Goal: Obtain resource: Download file/media

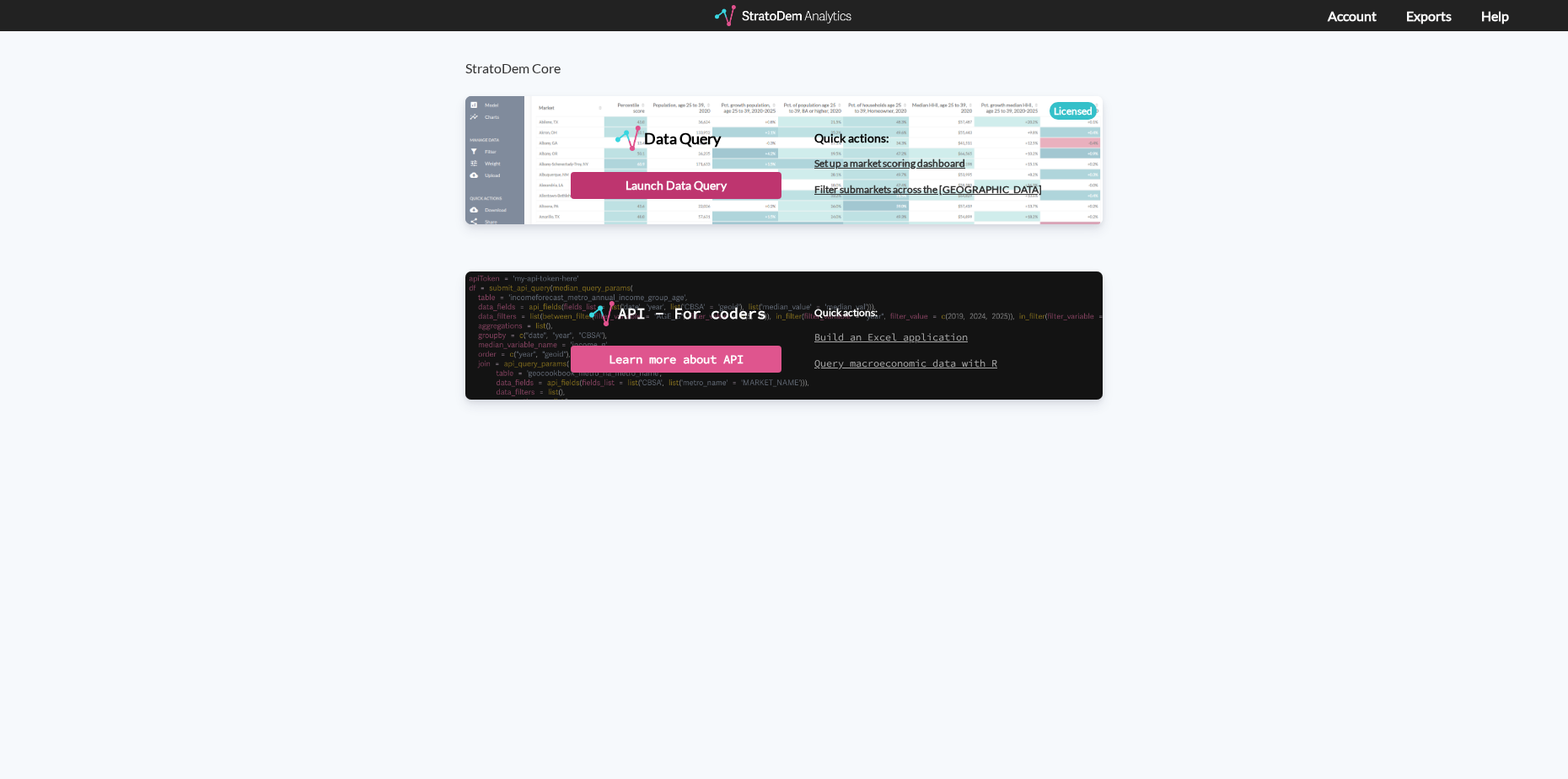
click at [661, 183] on div "Launch Data Query" at bounding box center [675, 185] width 210 height 27
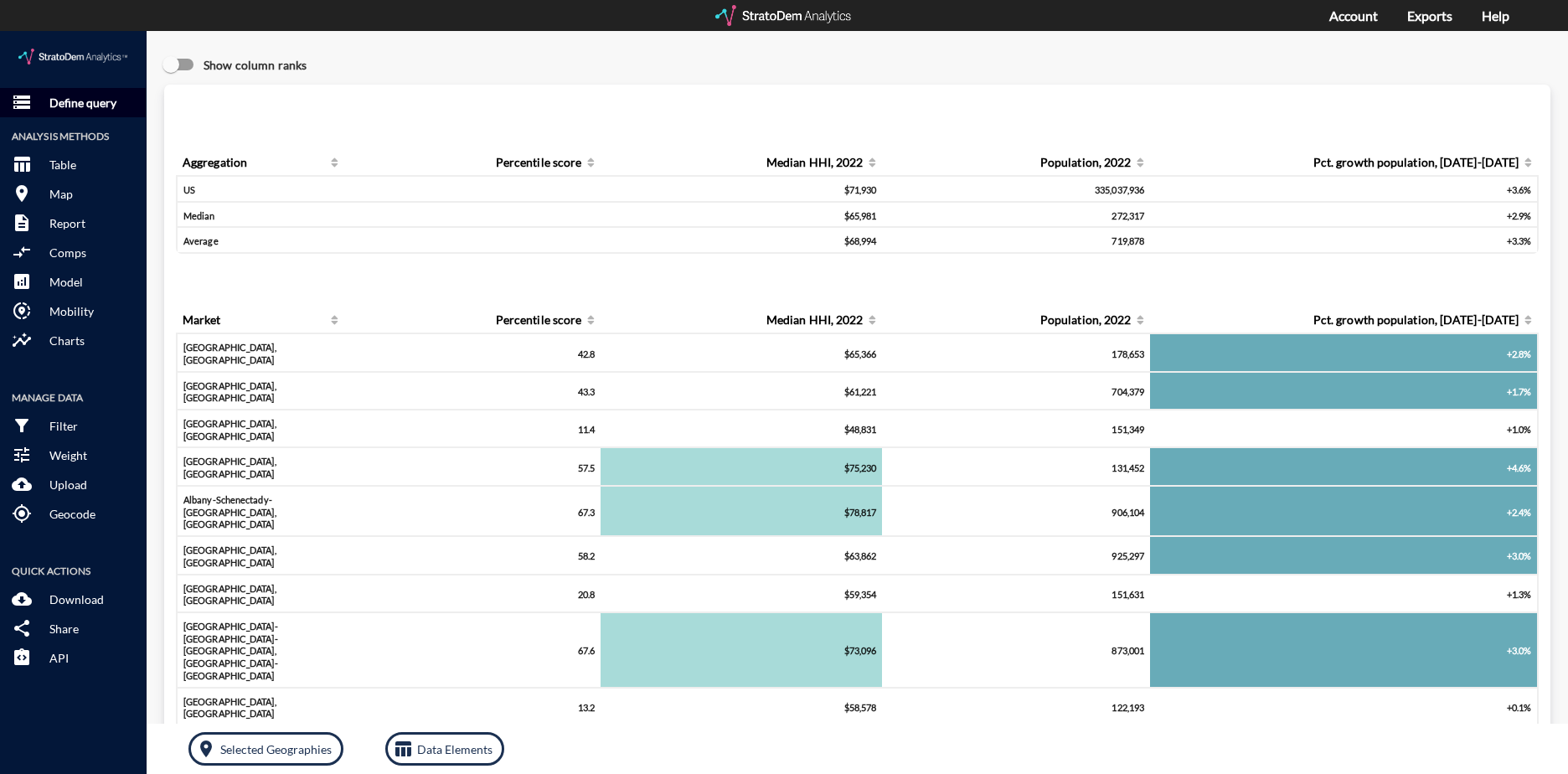
click p "Define query"
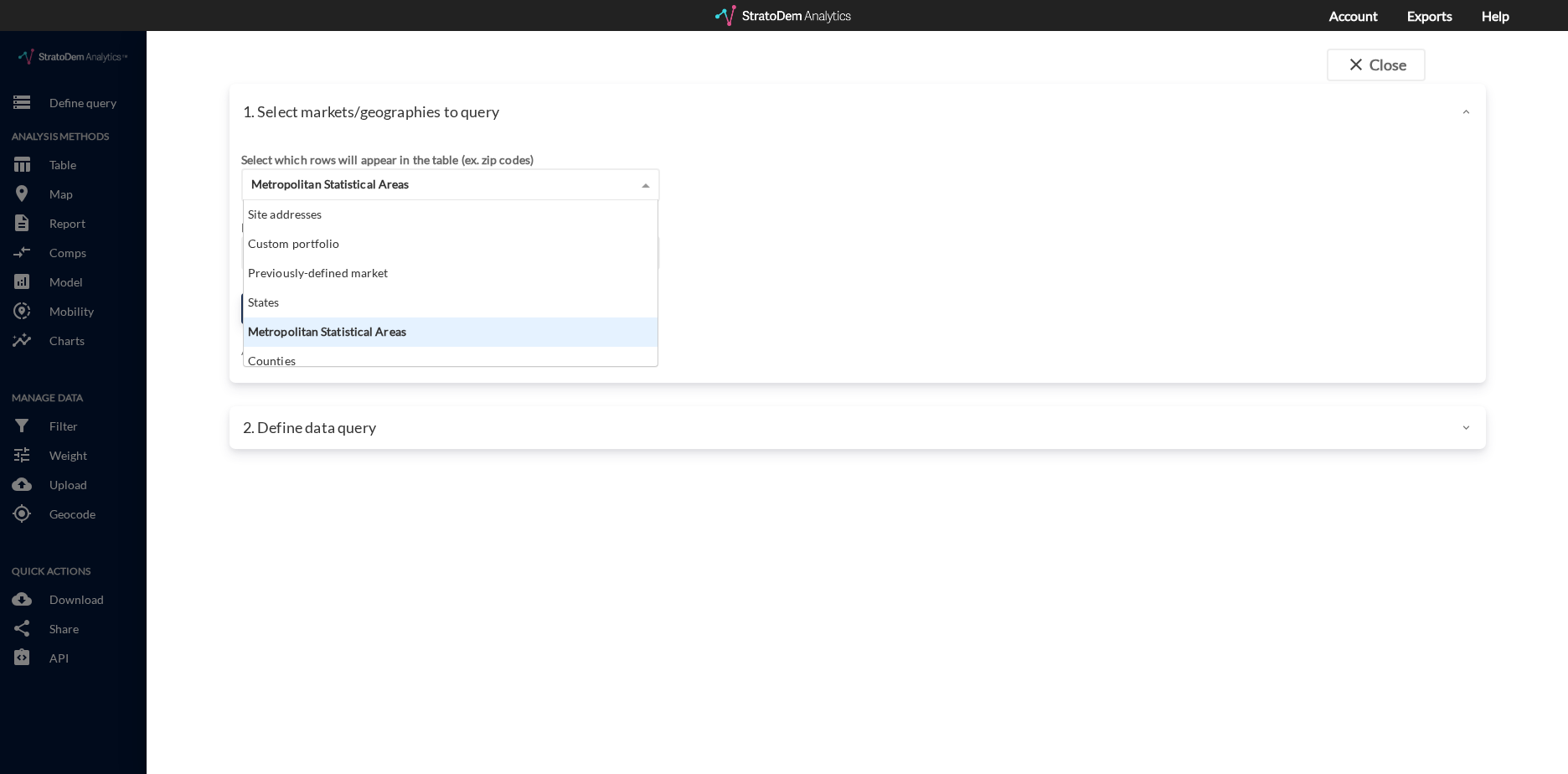
click div "Metropolitan Statistical Areas"
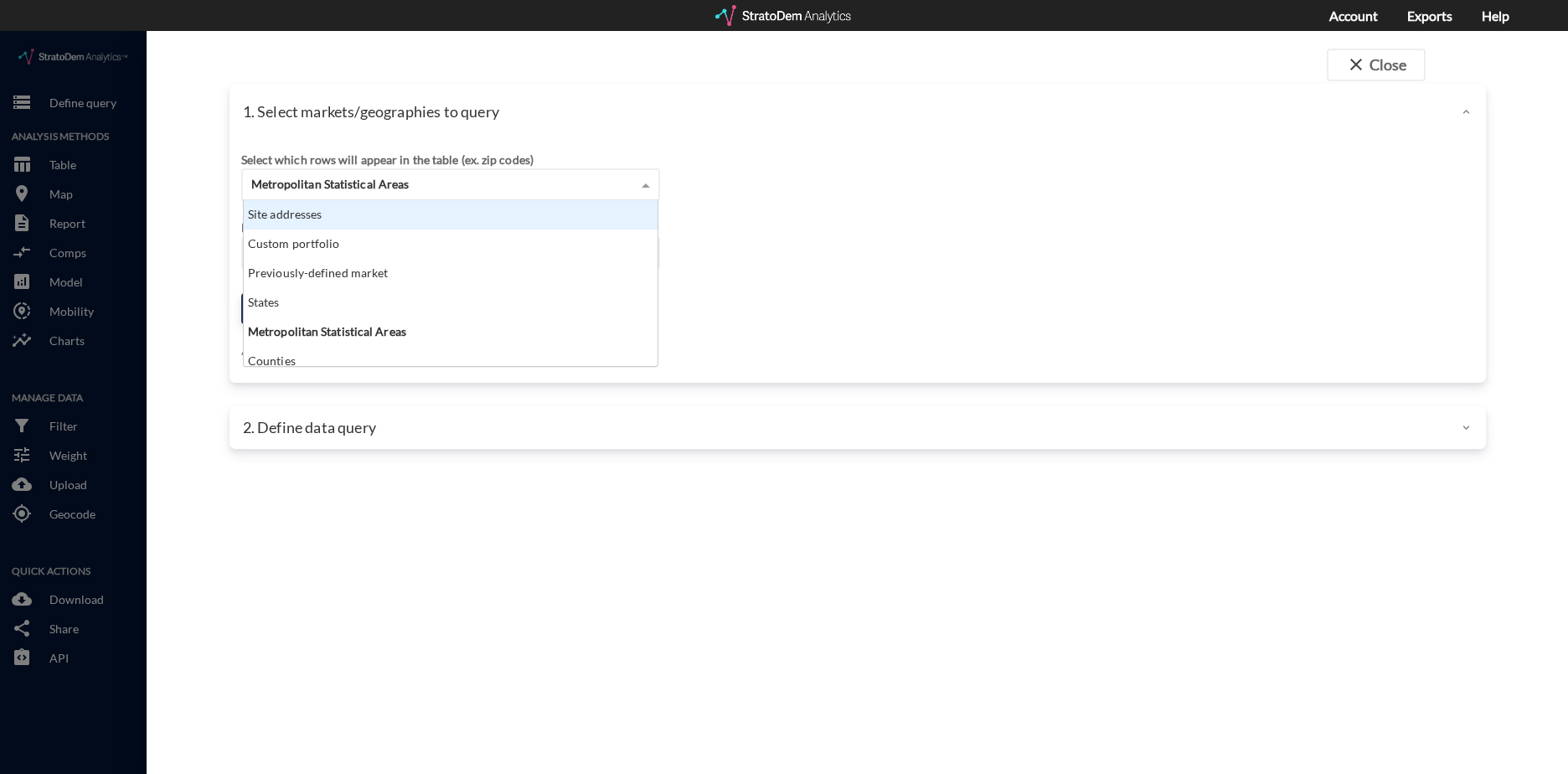
click div "Site addresses"
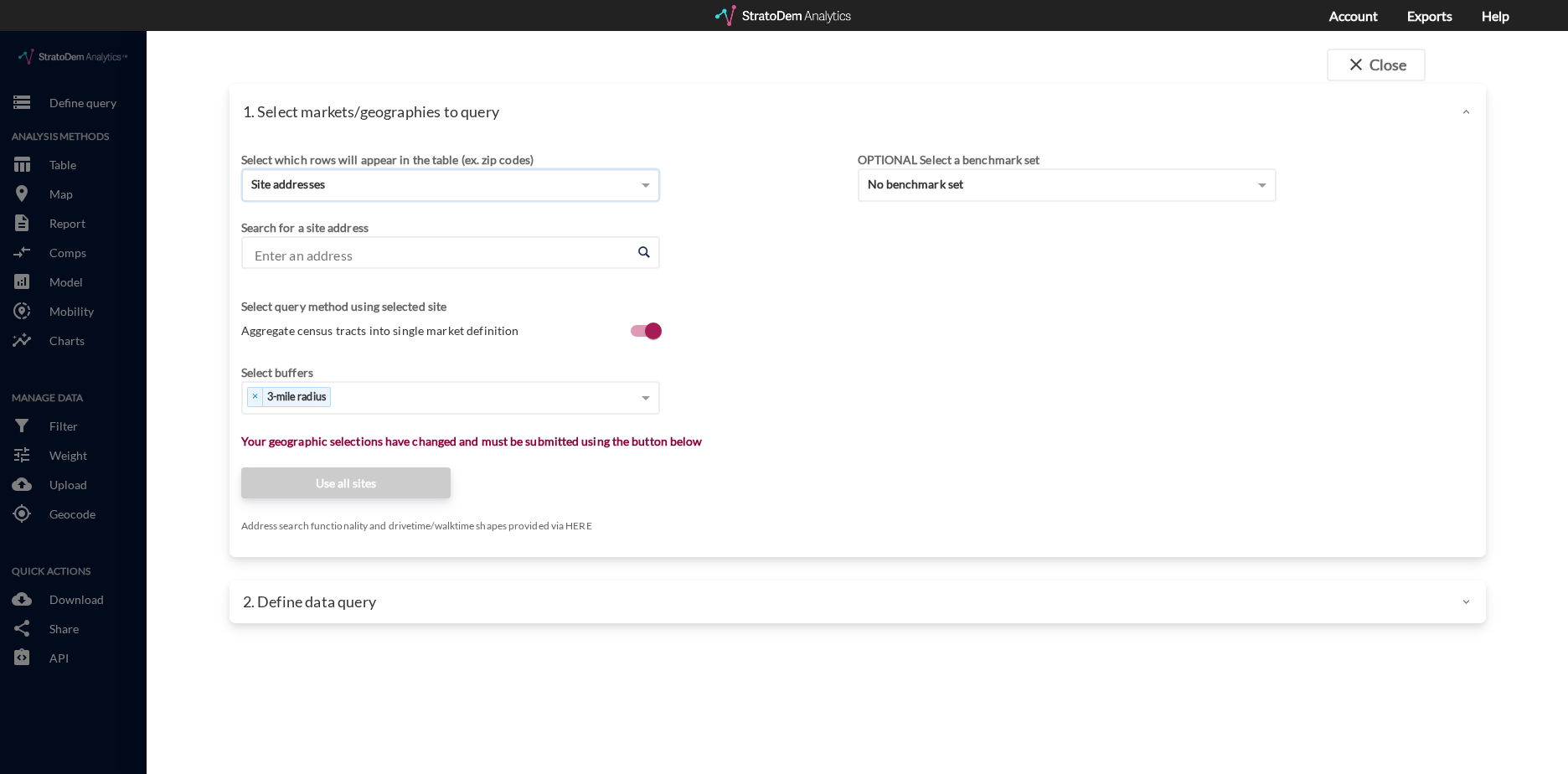
click input "Enter an address"
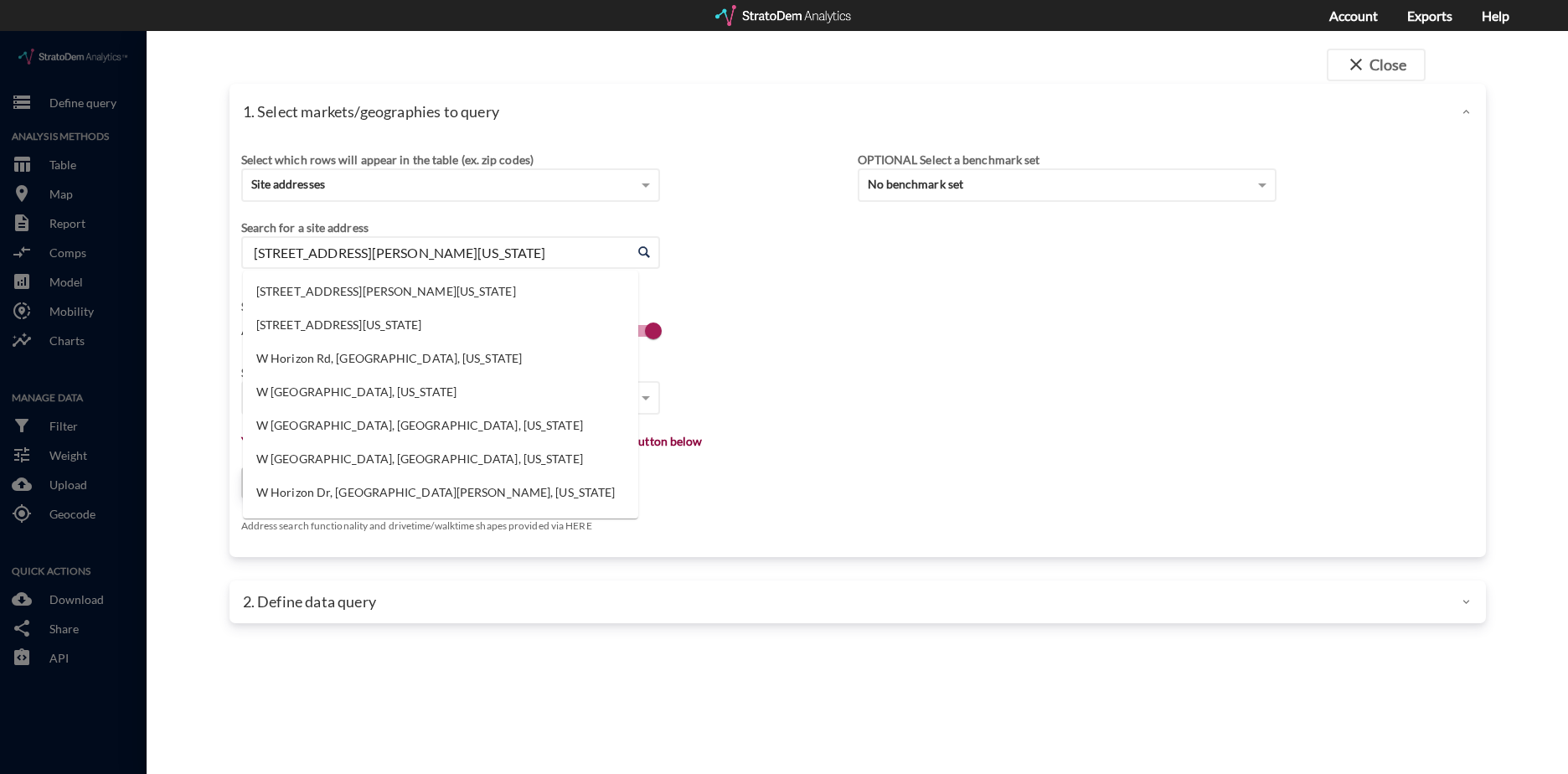
type input "2910 W Horizon Ridge Pkwy, Henderson, Nevada"
click div "Search for a site address Enter an address Enter an address"
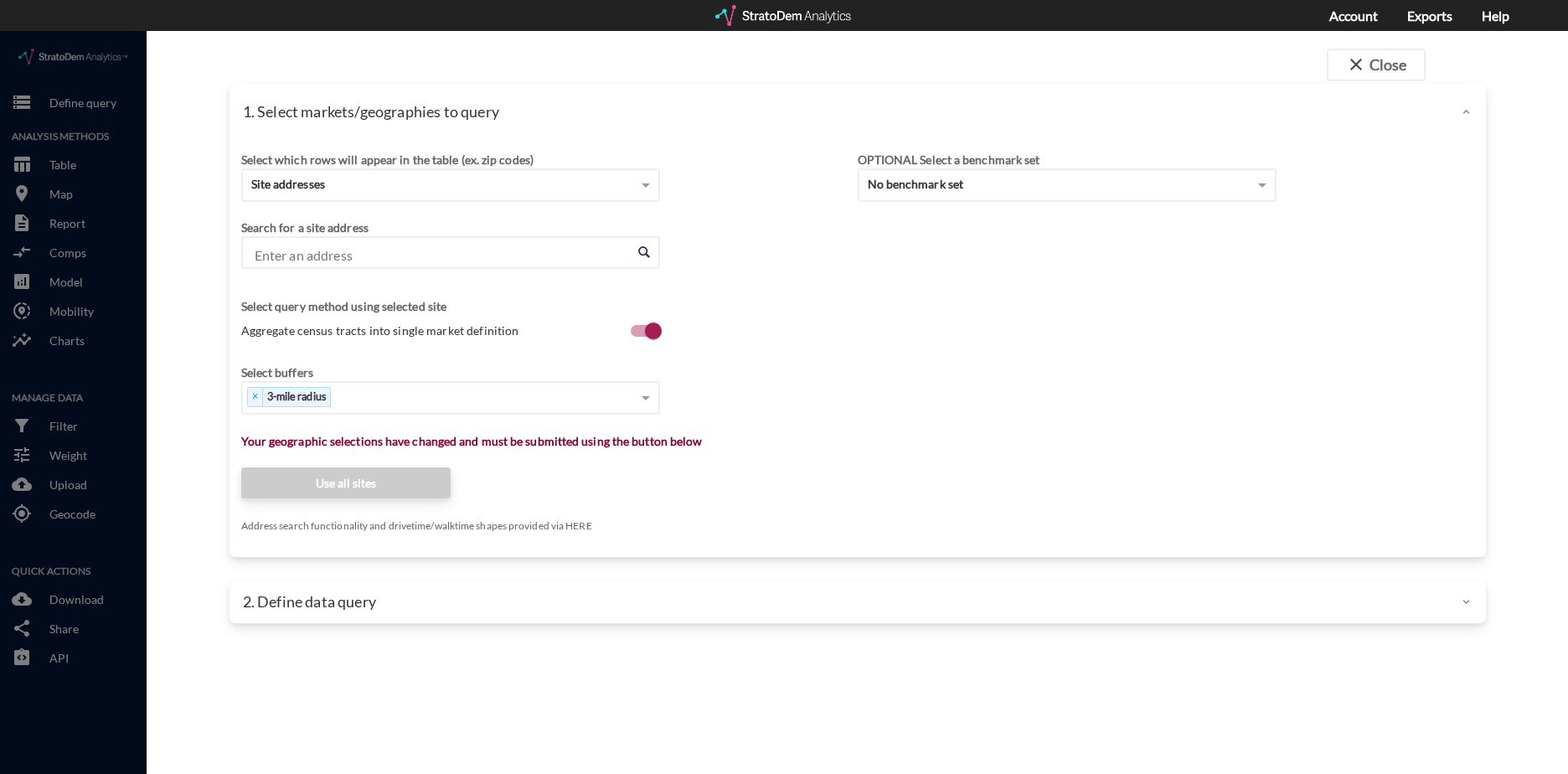
click input "Enter an address"
click li "2910 W Horizon Ridge Pkwy, Henderson, Nevada"
type input "2910 W Horizon Ridge Pkwy, Henderson, Nevada"
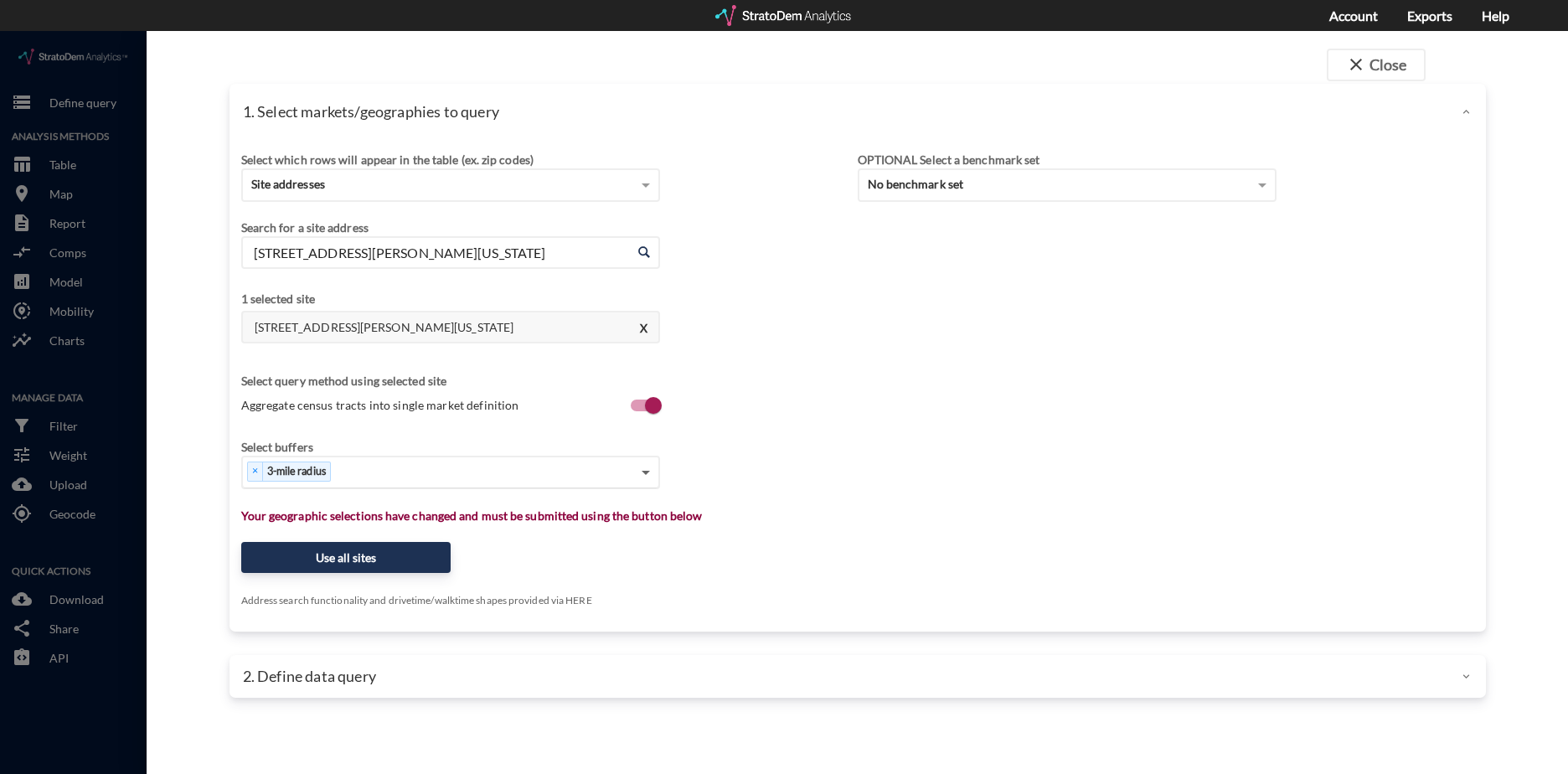
click span
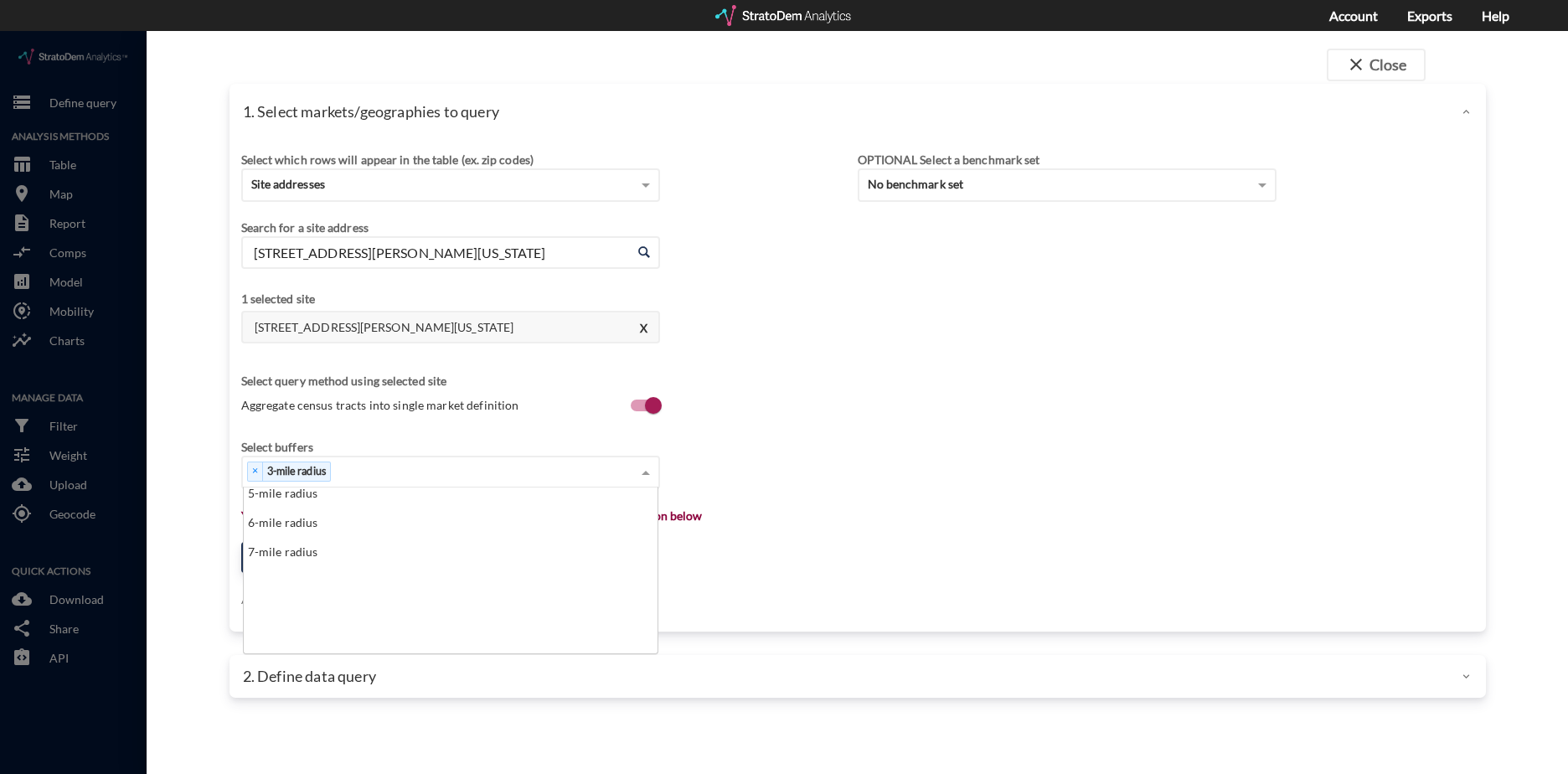
scroll to position [0, 0]
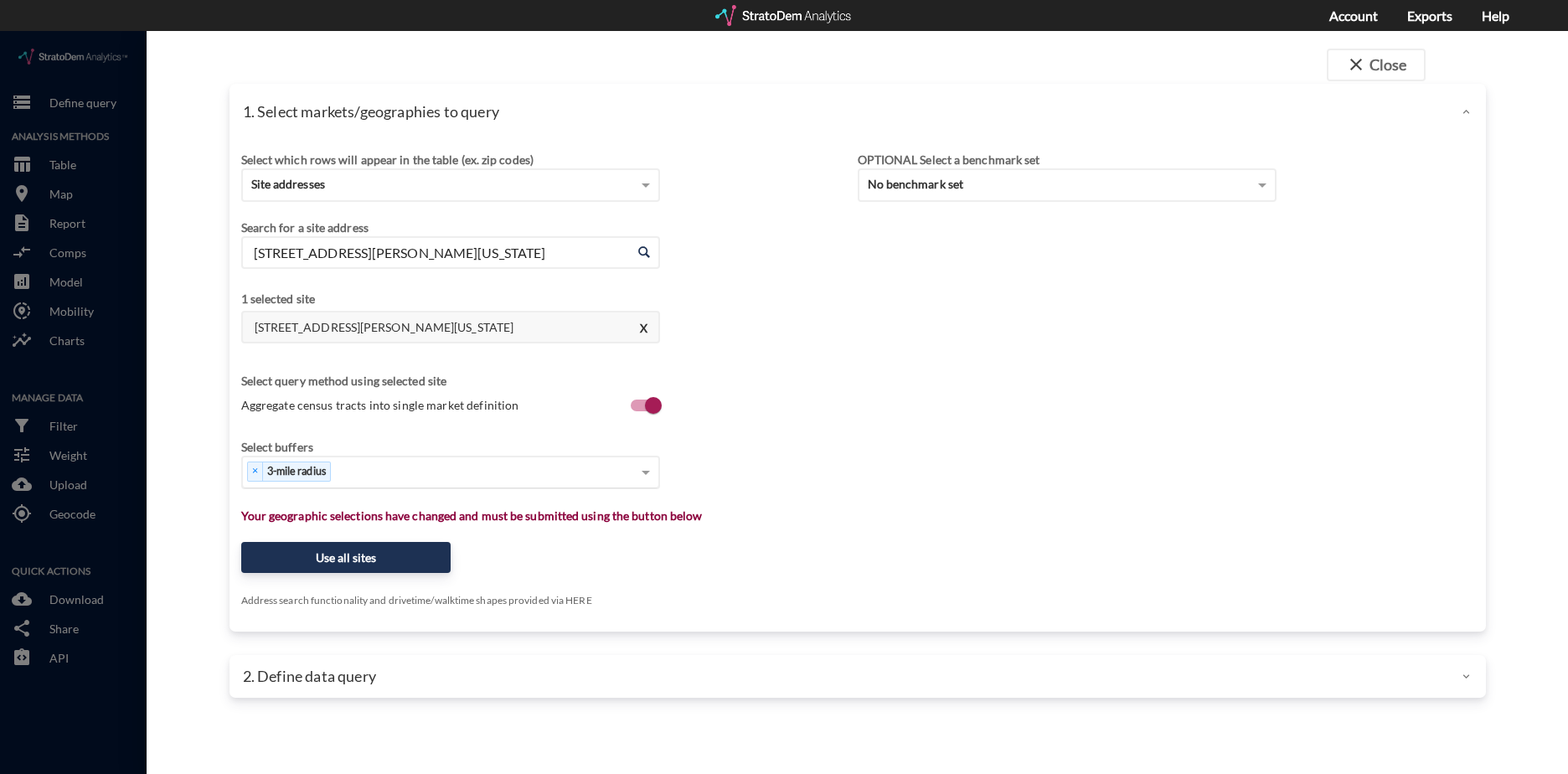
click div "× 3-mile radius"
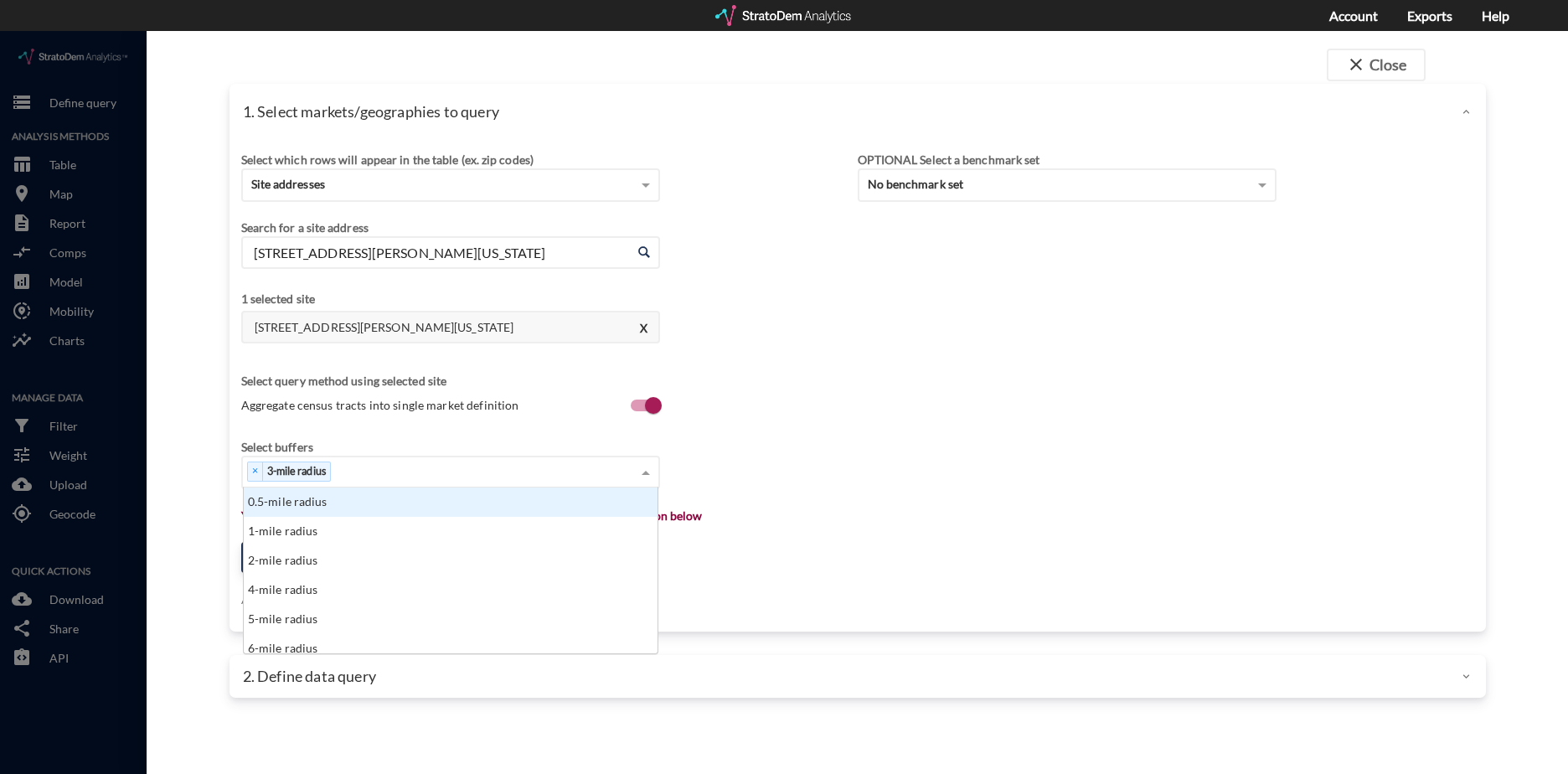
scroll to position [154, 403]
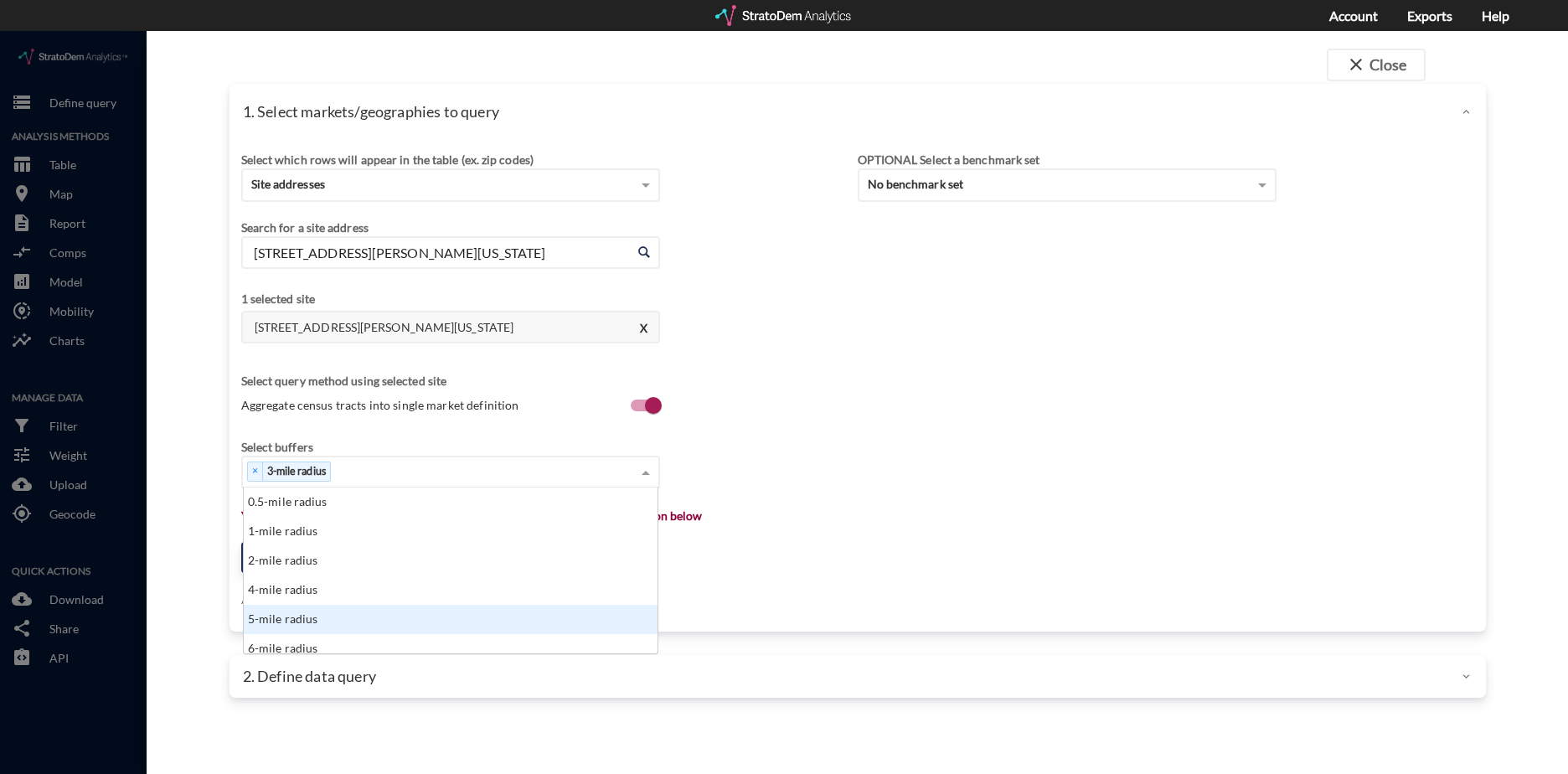
click div "5-mile radius"
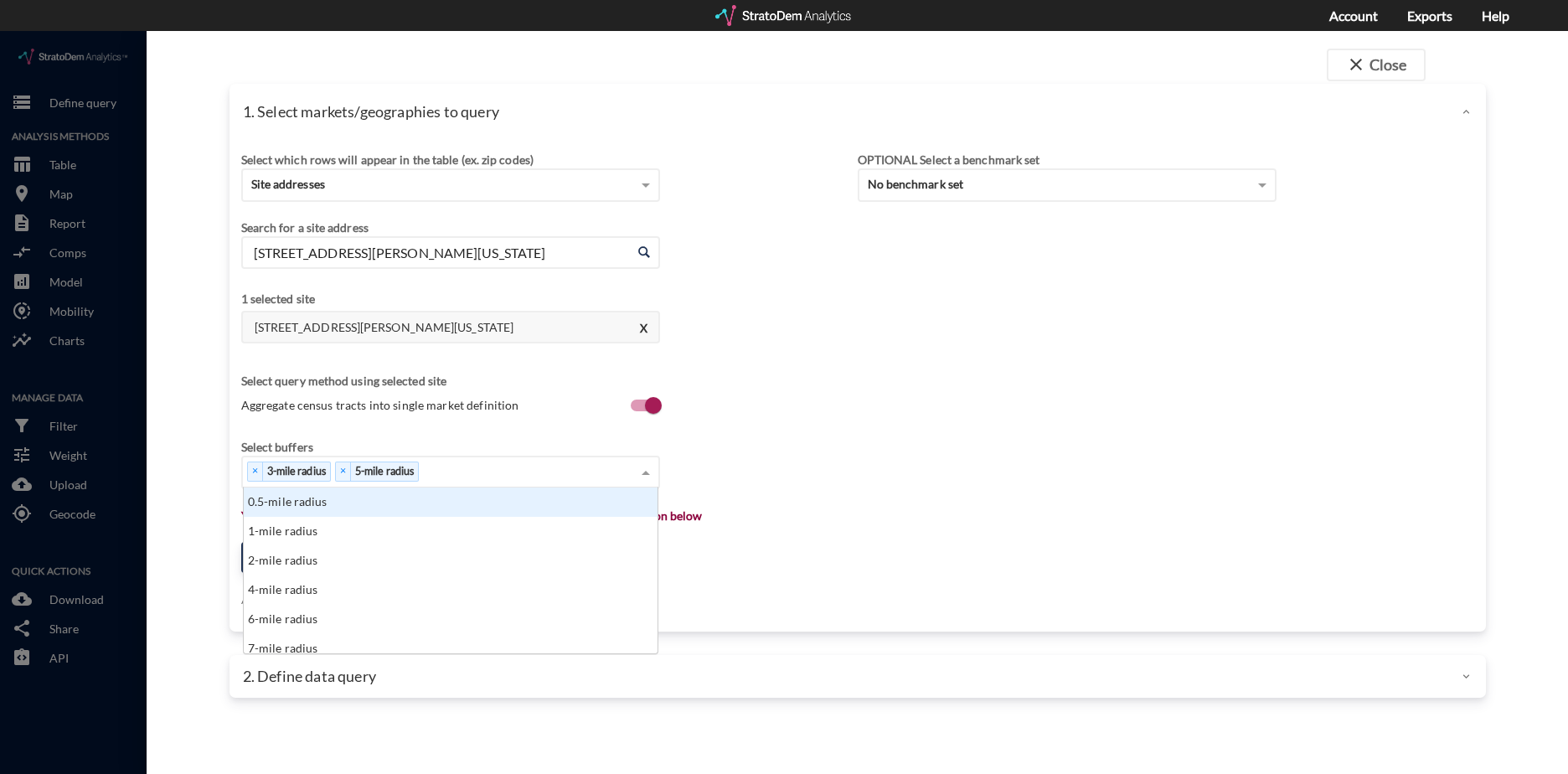
click div "× 3-mile radius × 5-mile radius"
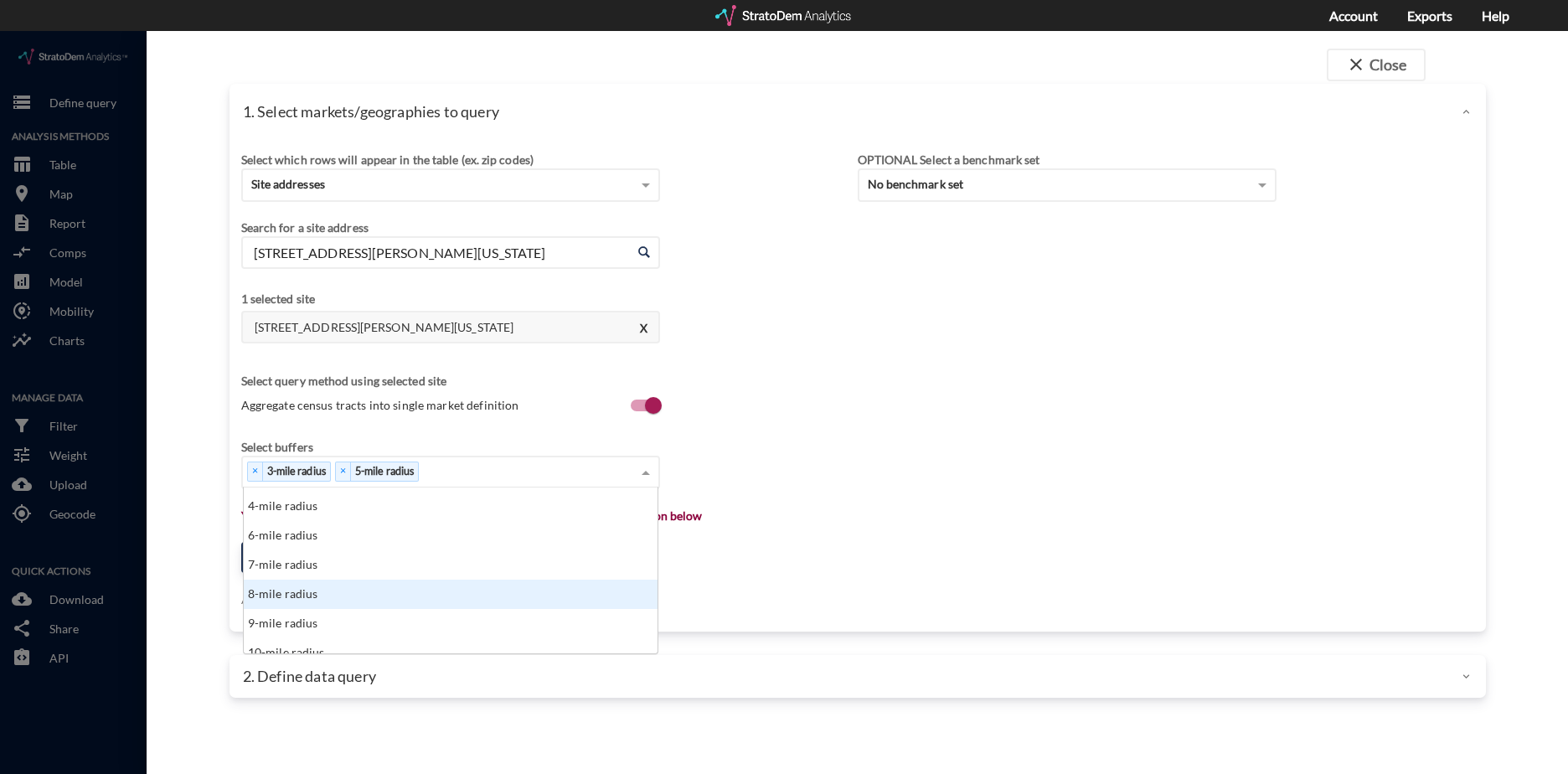
scroll to position [167, 0]
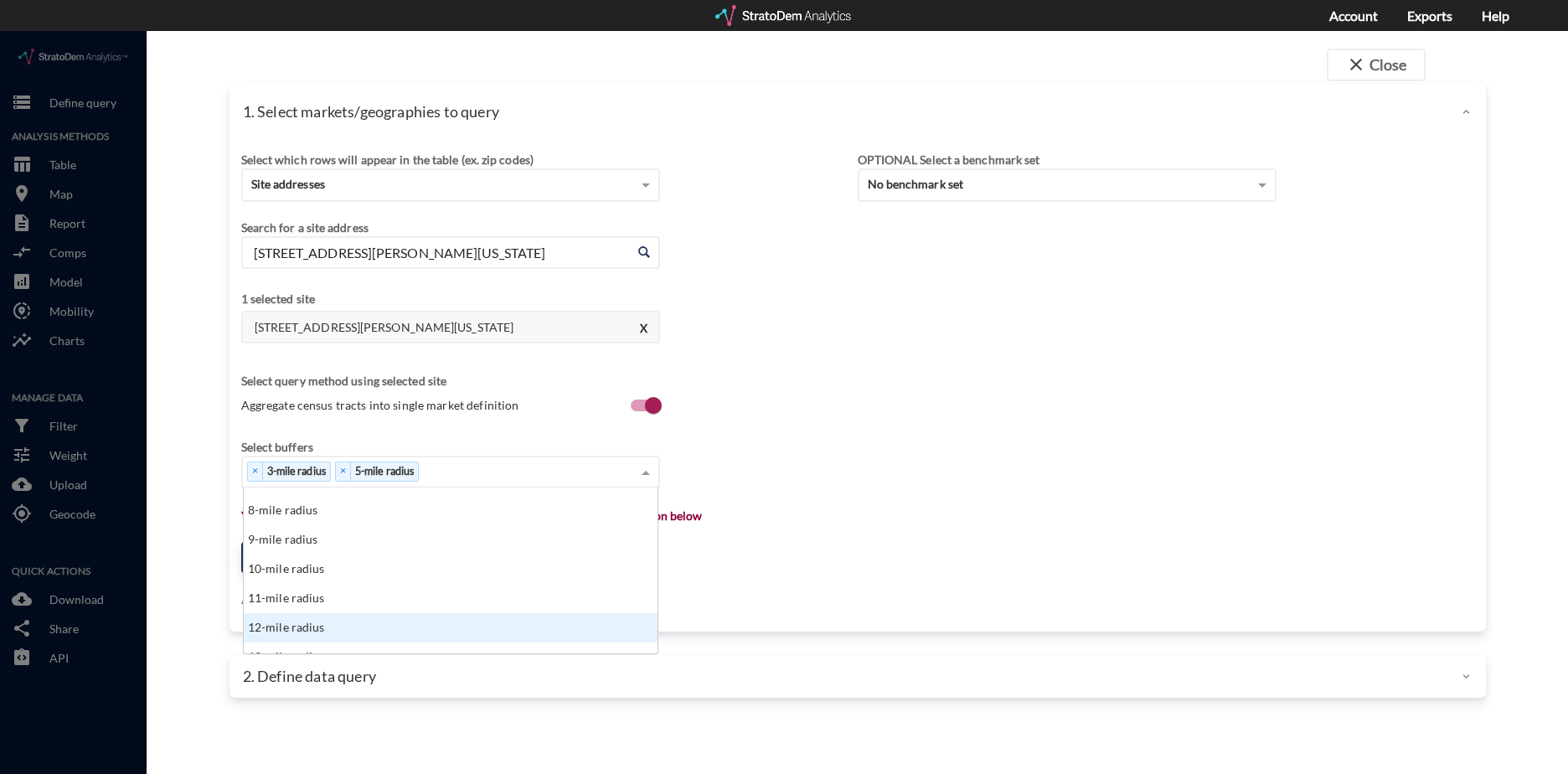
click div "12-mile radius"
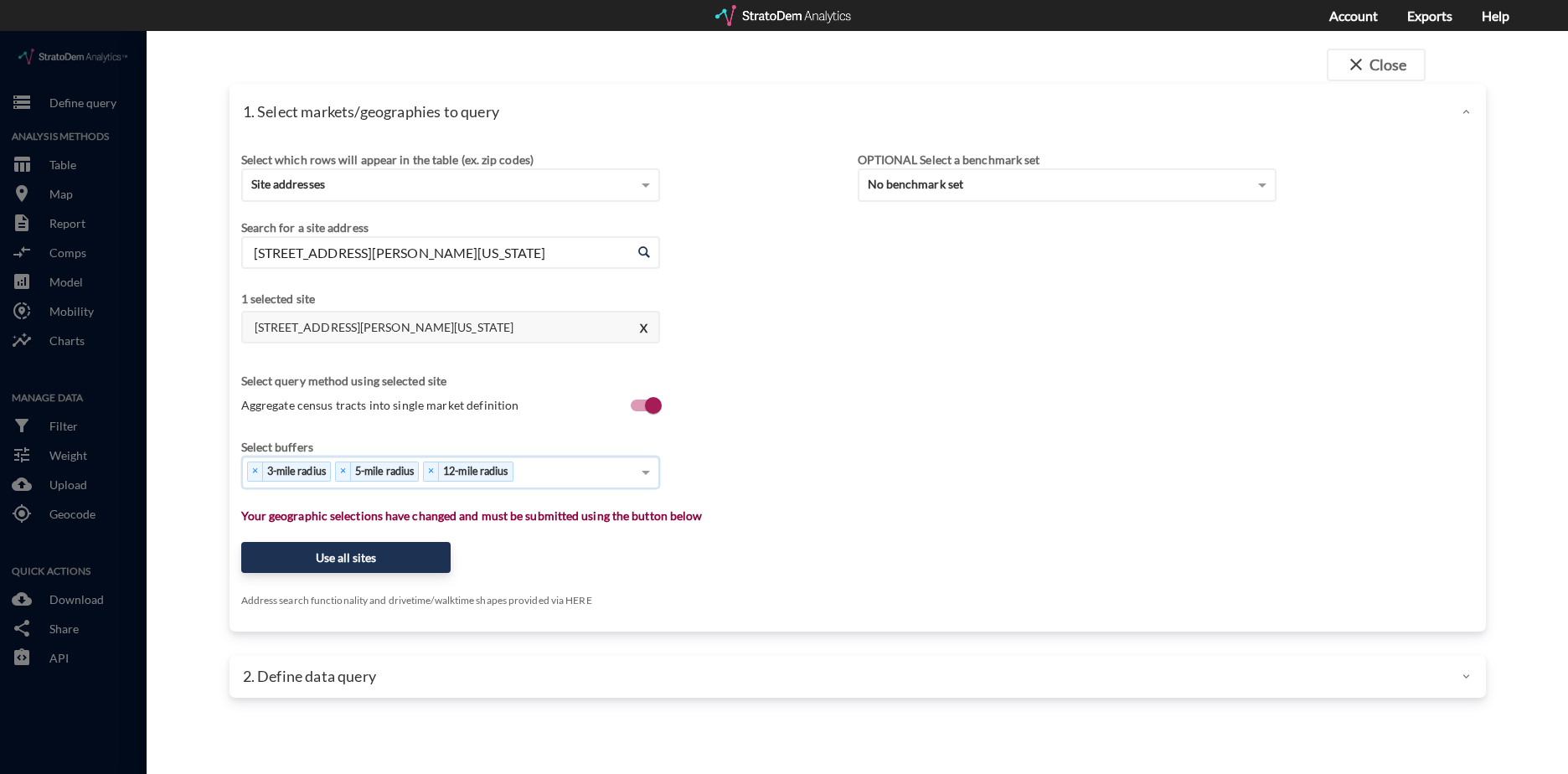
click div "Select which rows will appear in the table (ex. zip codes) Site addresses Selec…"
click button "Use all sites"
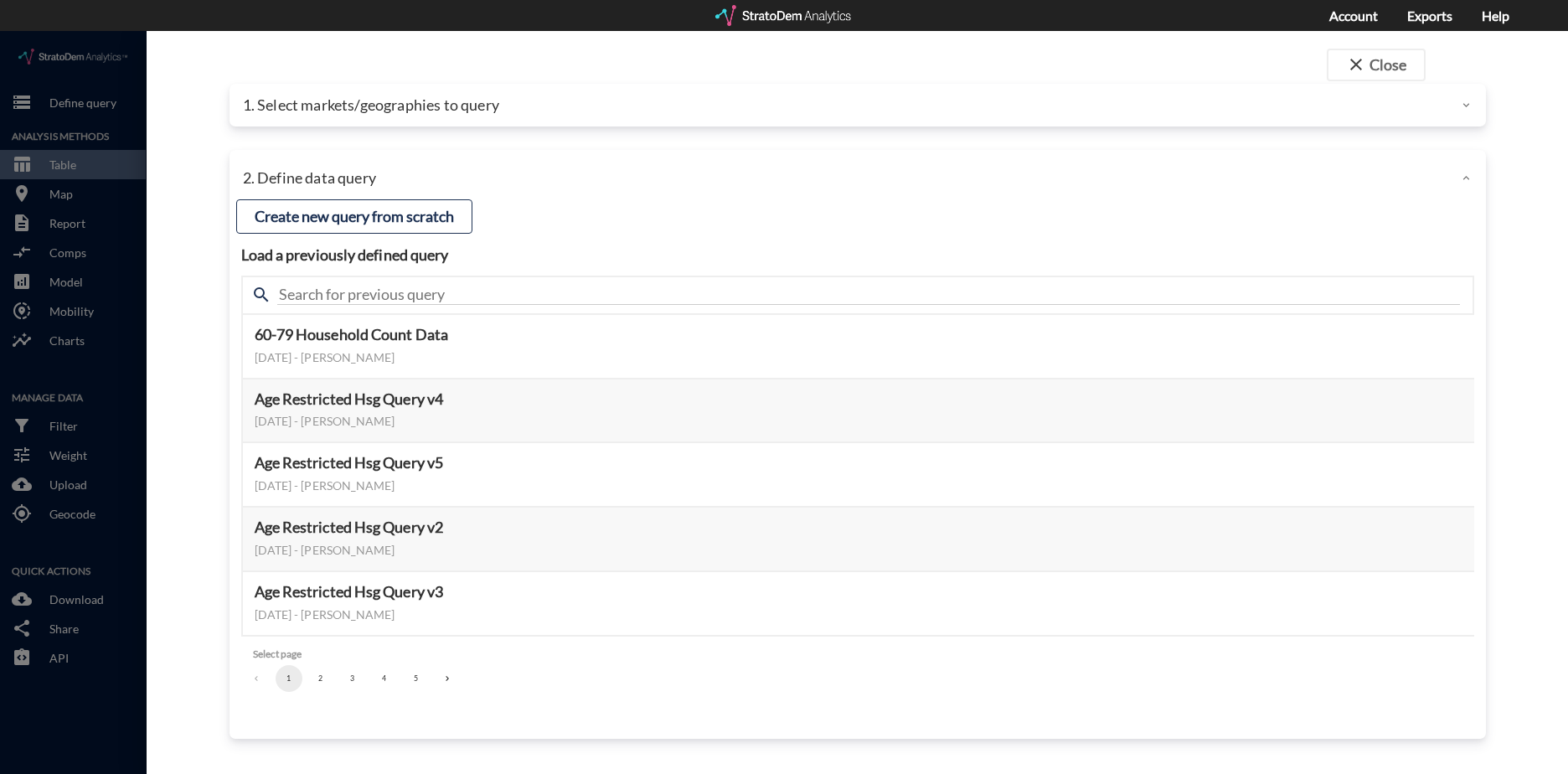
click button "3"
click h5 "Seniors Housing - Master v4"
click button "Select this query"
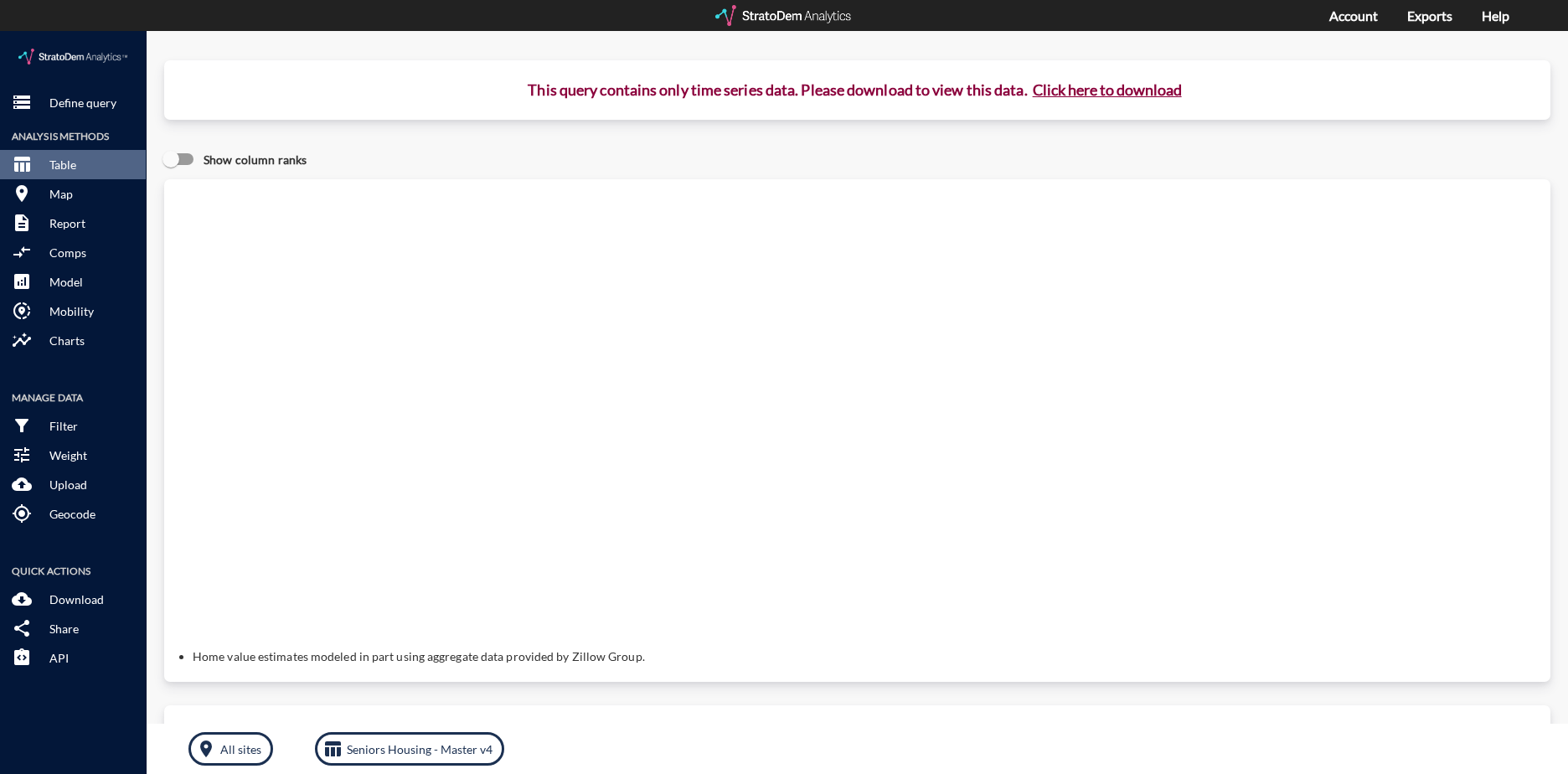
click button "Click here to download"
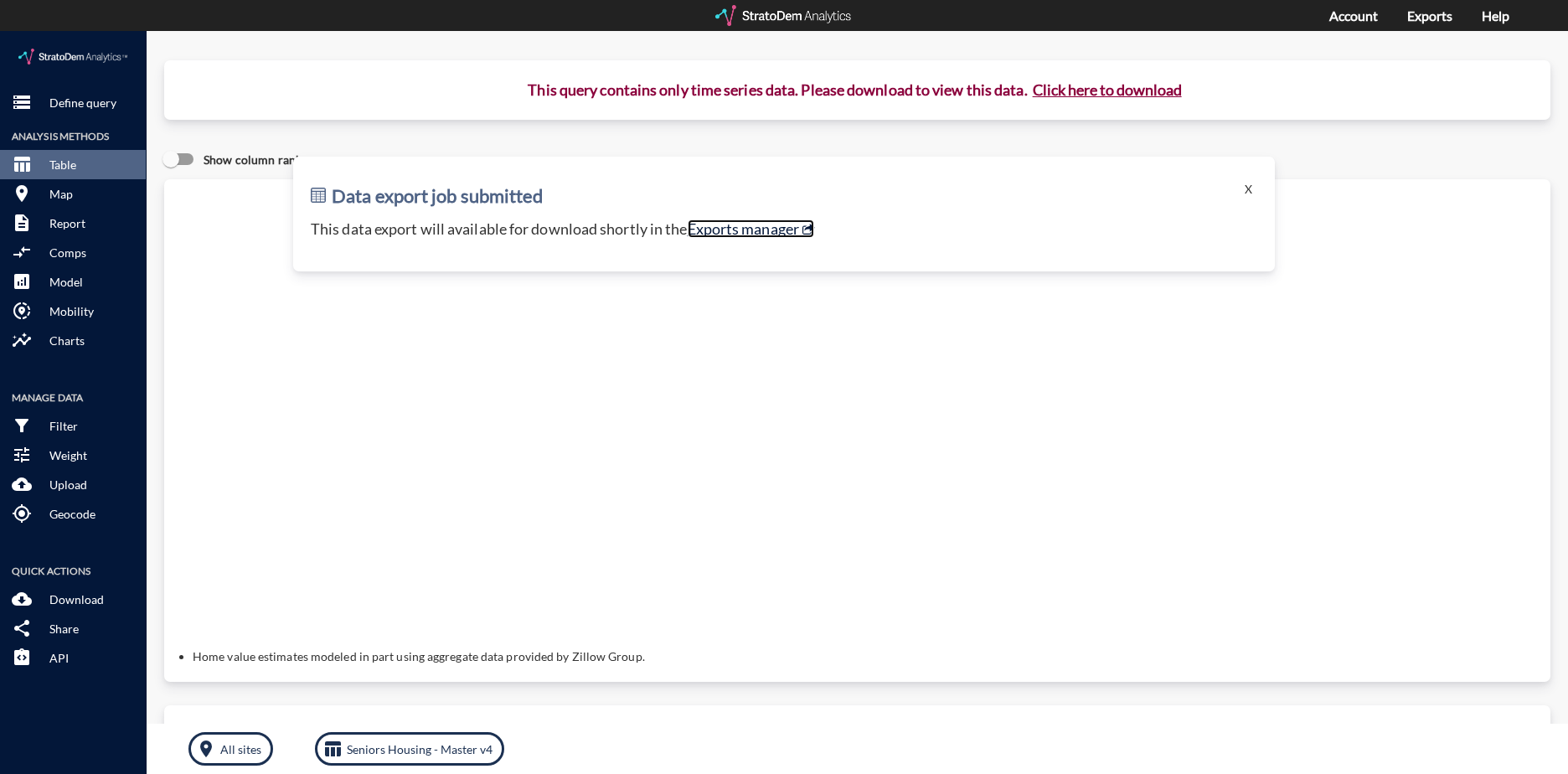
click link "Exports manager"
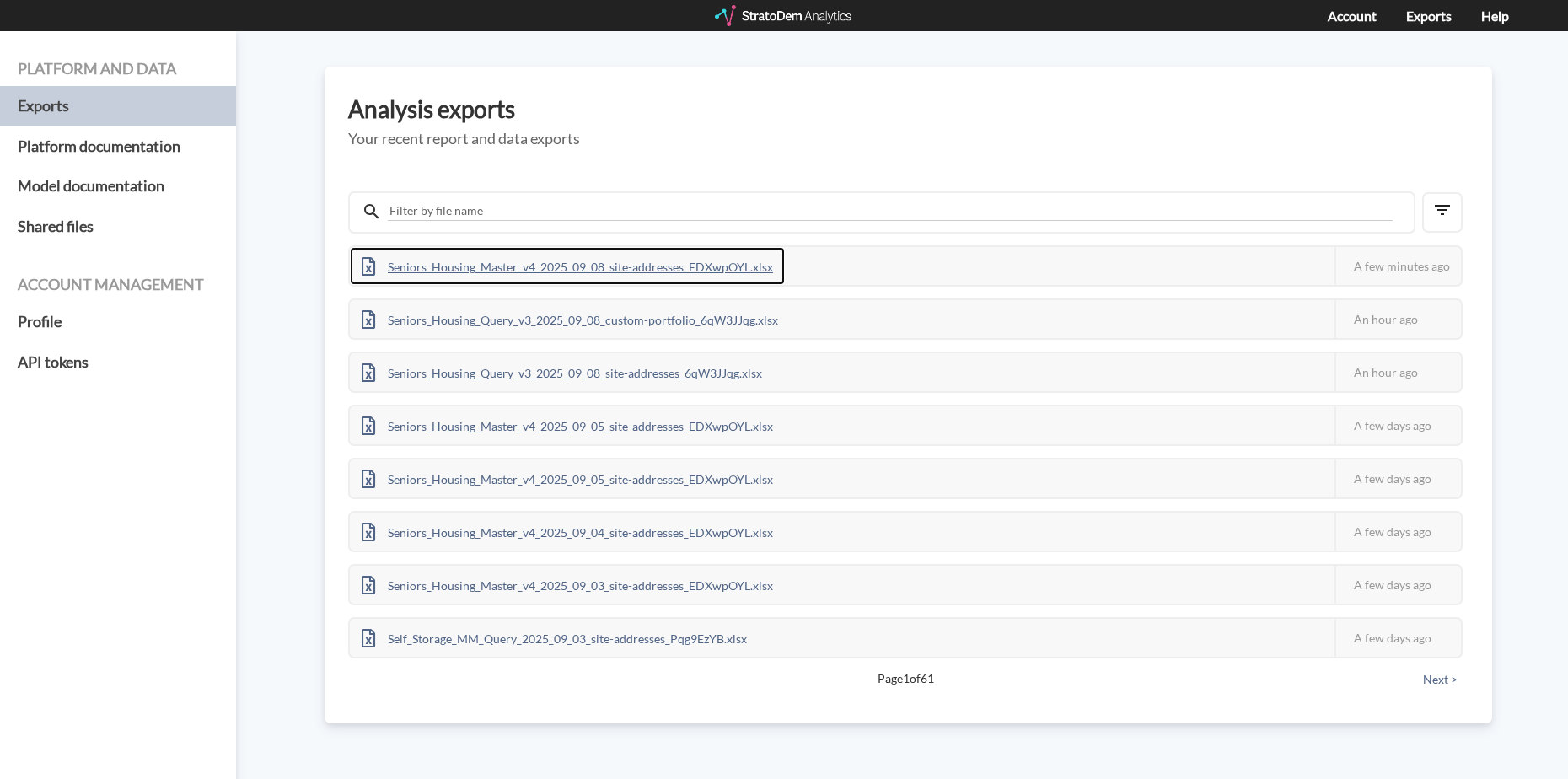
click at [667, 263] on div "Seniors_Housing_Master_v4_2025_09_08_site-addresses_EDXwpOYL.xlsx" at bounding box center [568, 266] width 435 height 38
